Goal: Entertainment & Leisure: Consume media (video, audio)

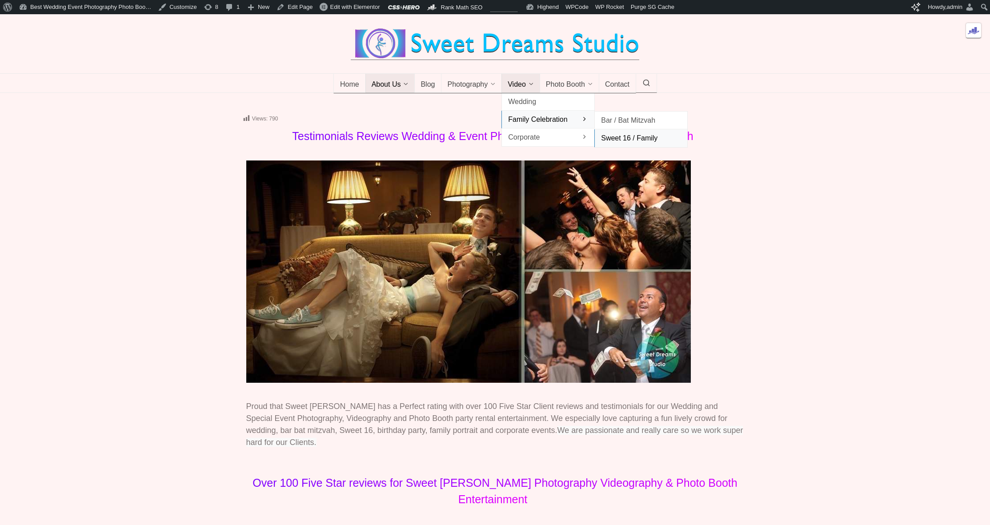
click at [625, 144] on span "Sweet 16 / Family" at bounding box center [641, 138] width 80 height 12
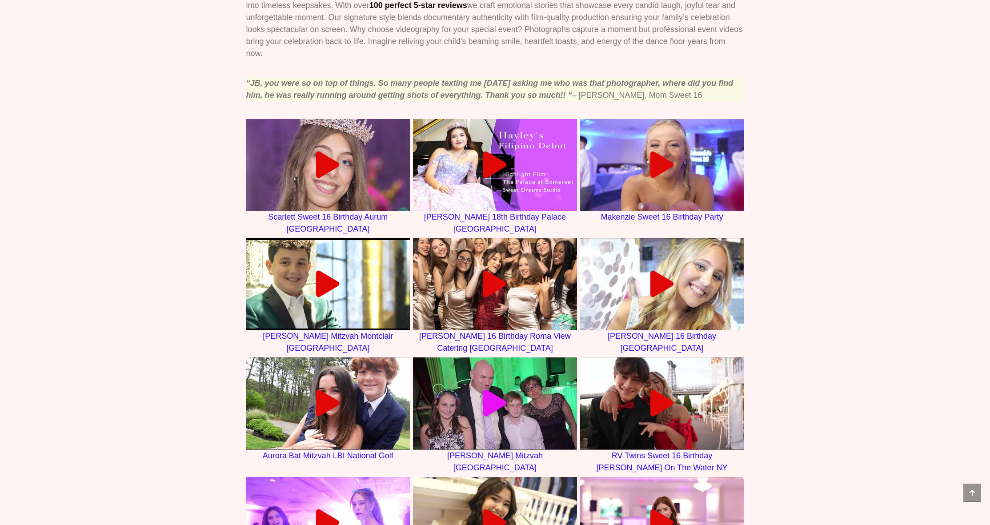
scroll to position [373, 0]
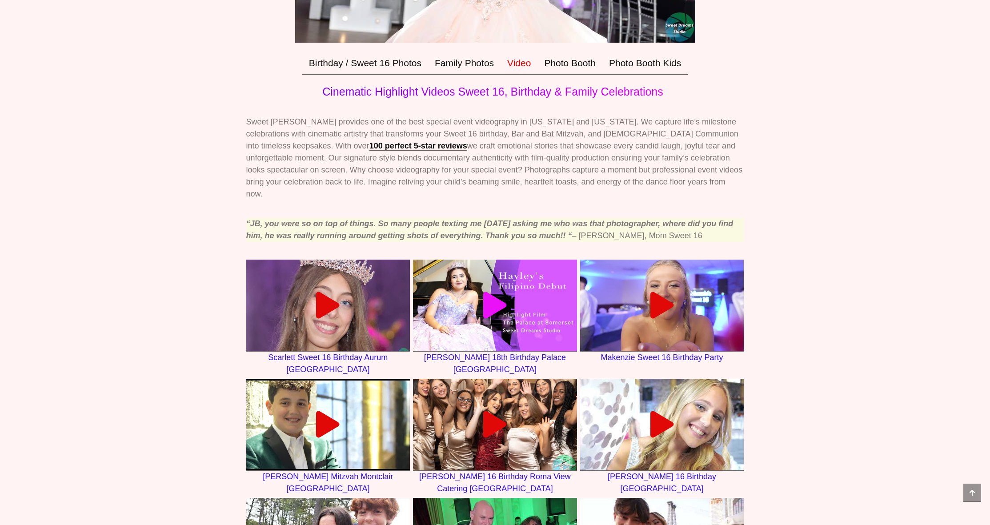
click at [484, 304] on icon at bounding box center [494, 305] width 27 height 27
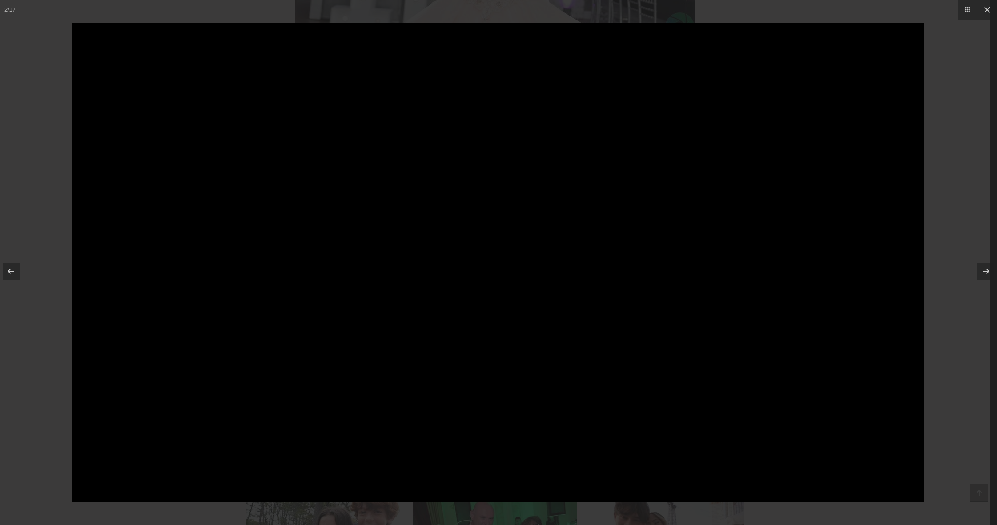
click at [38, 217] on div at bounding box center [498, 262] width 997 height 525
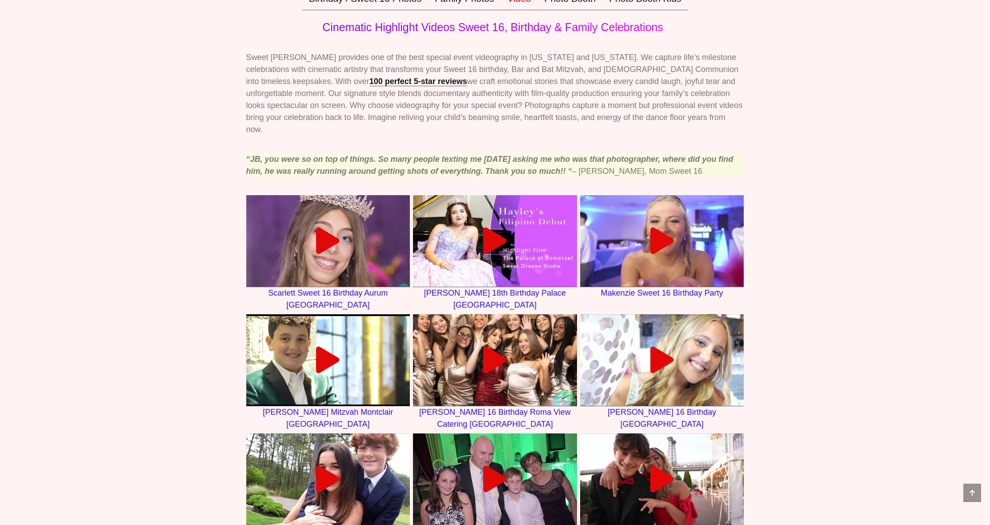
scroll to position [373, 0]
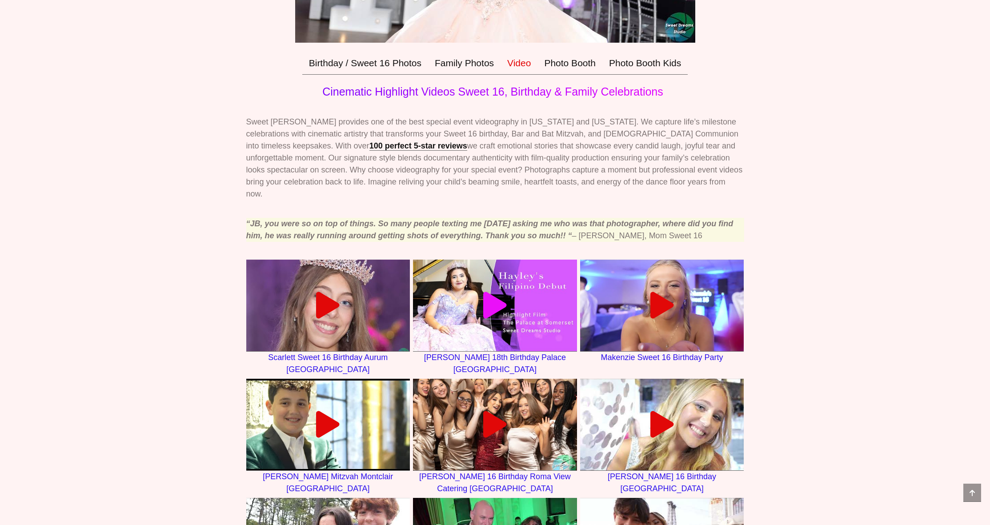
click at [485, 300] on icon at bounding box center [494, 305] width 27 height 27
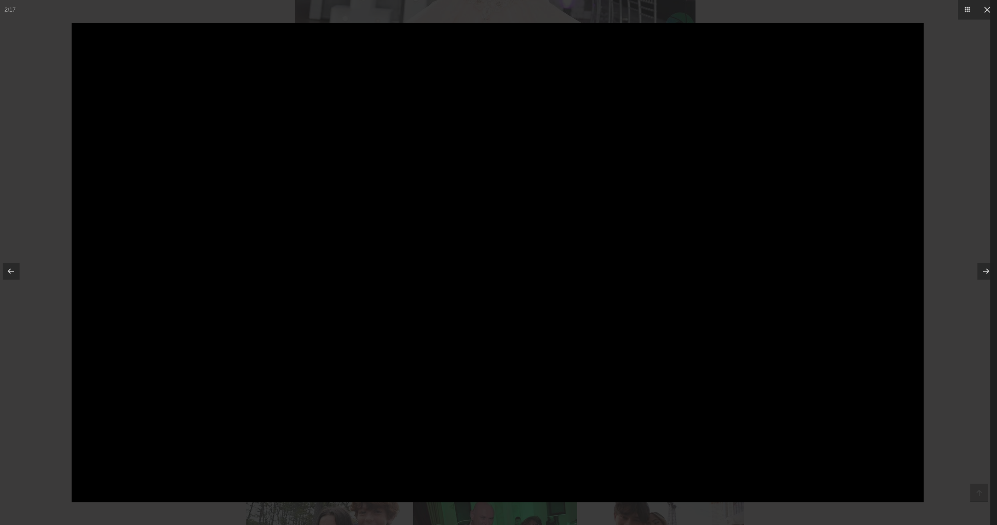
click at [30, 298] on div at bounding box center [498, 262] width 997 height 525
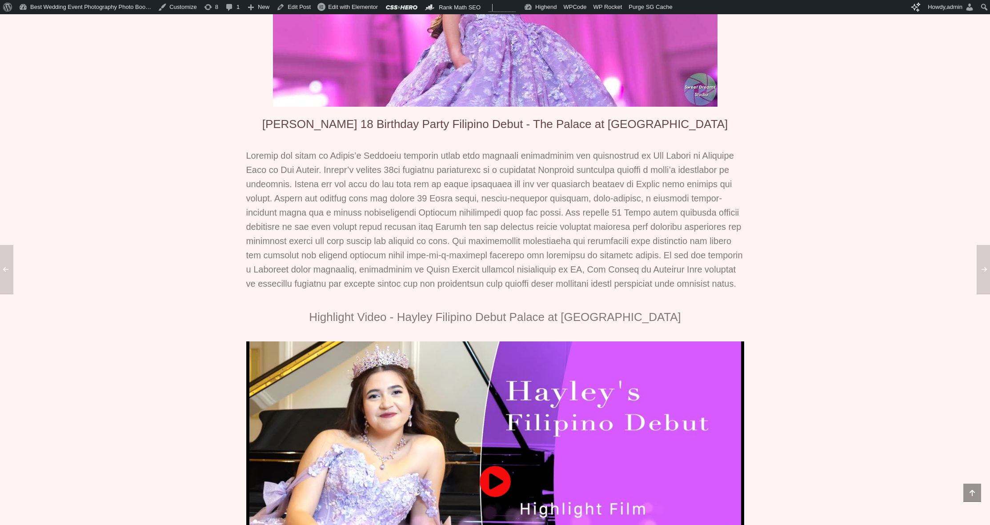
scroll to position [706, 0]
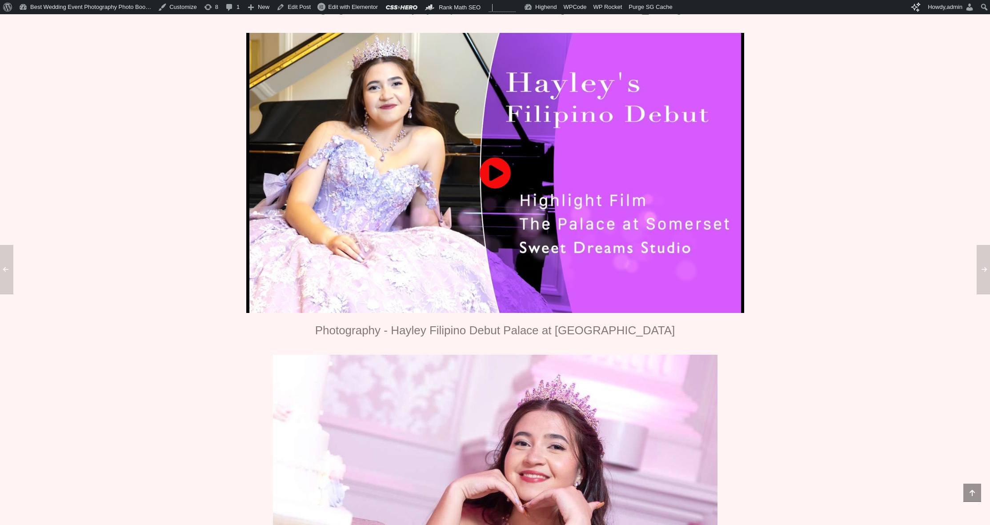
click at [501, 184] on icon at bounding box center [495, 173] width 32 height 32
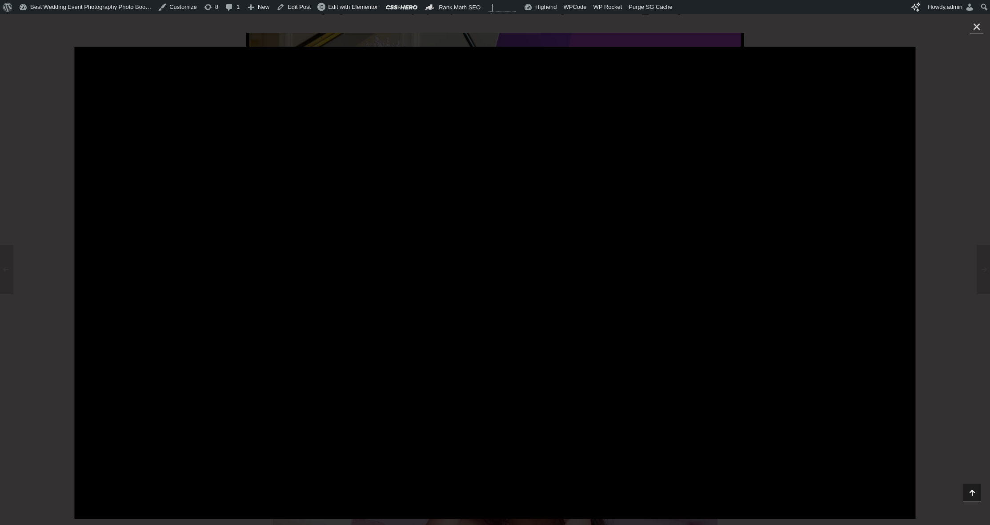
click at [215, 31] on div at bounding box center [495, 269] width 990 height 511
